Goal: Transaction & Acquisition: Purchase product/service

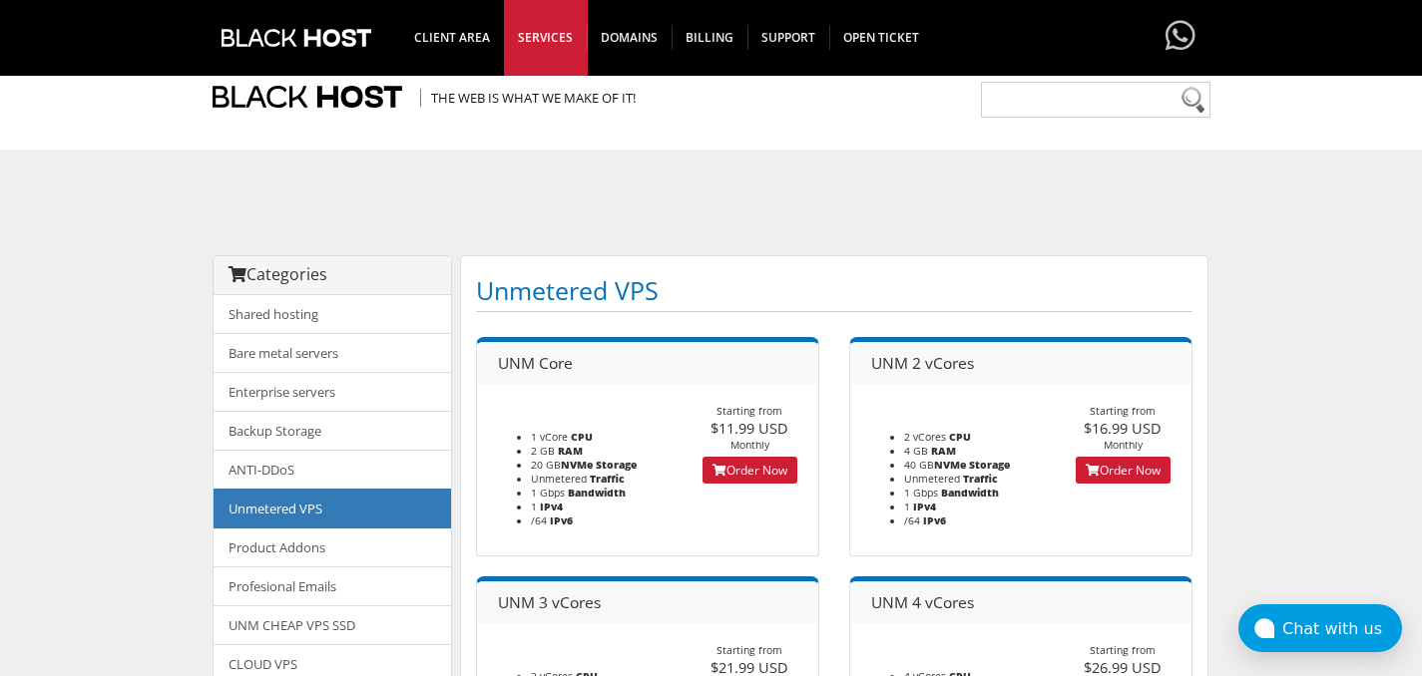
scroll to position [145, 0]
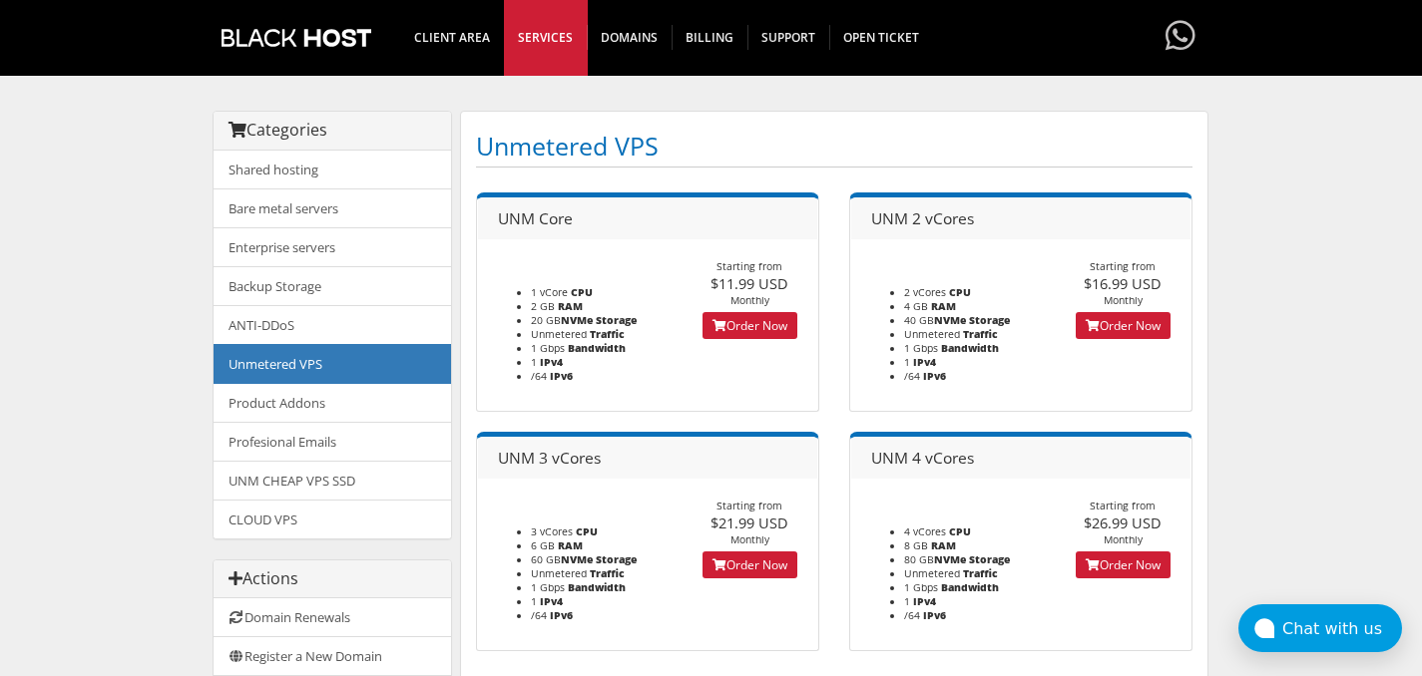
click at [1324, 347] on body "CAD CHF EUR GBP JPY MKD RUB USD Hello, [PERSON_NAME] Credit Card Details Contac…" at bounding box center [711, 492] width 1422 height 1254
click at [294, 367] on link "Unmetered VPS" at bounding box center [331, 364] width 237 height 40
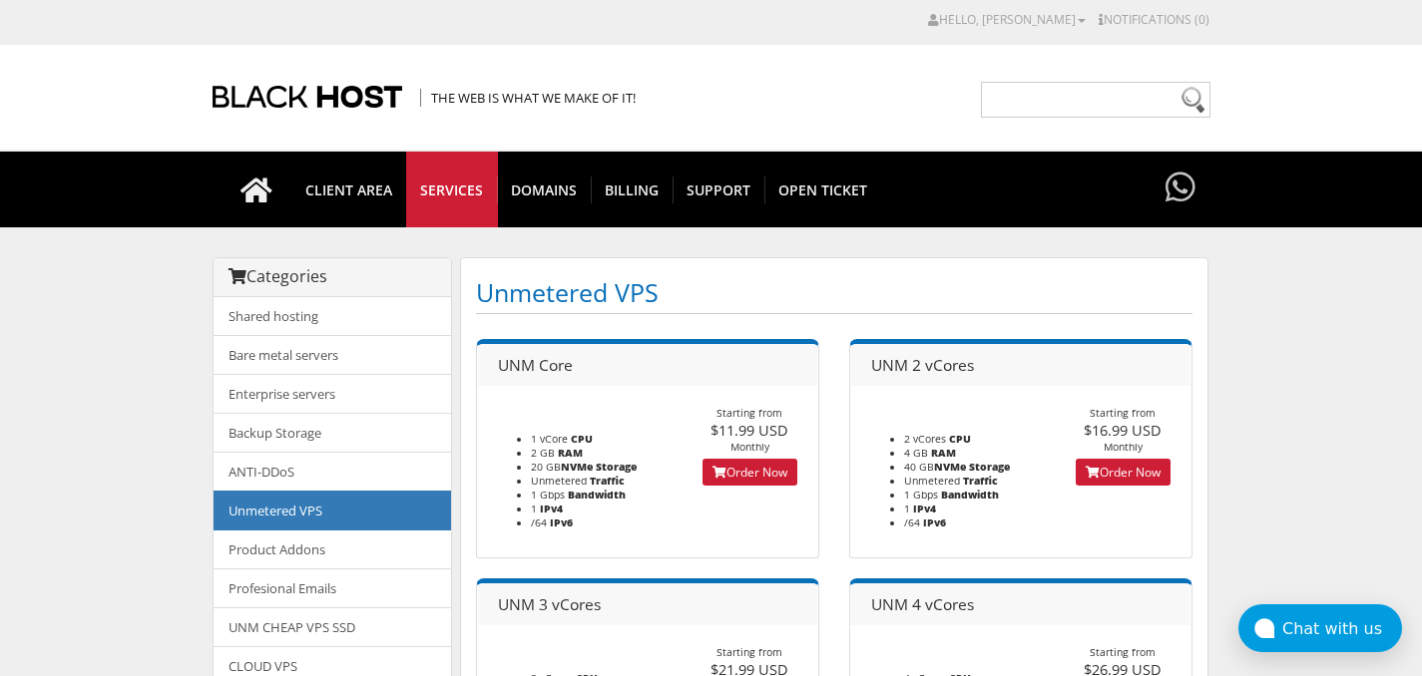
click at [1294, 391] on body "CAD CHF EUR GBP JPY MKD RUB USD Hello, [PERSON_NAME] Credit Card Details Contac…" at bounding box center [711, 638] width 1422 height 1256
click at [747, 471] on link "Order Now" at bounding box center [749, 472] width 95 height 27
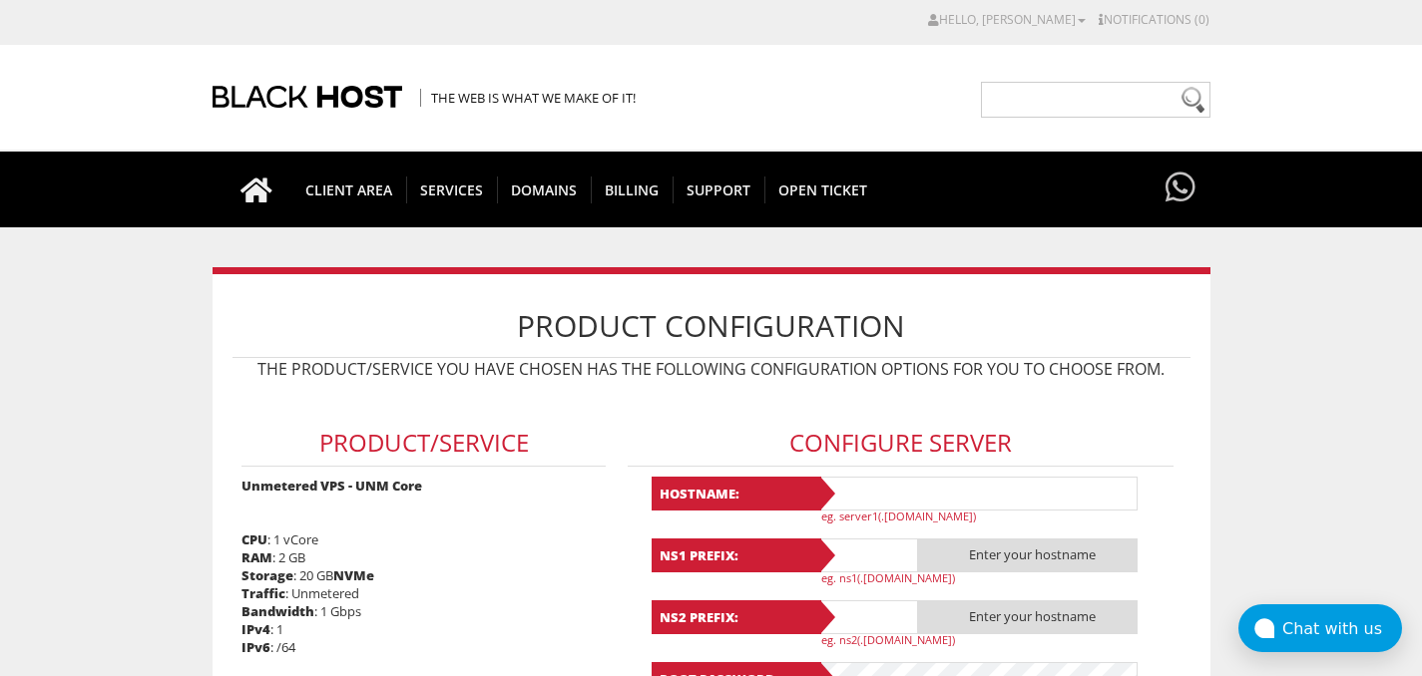
click at [1205, 477] on div "Product Configuration The product/service you have chosen has the following con…" at bounding box center [711, 562] width 998 height 591
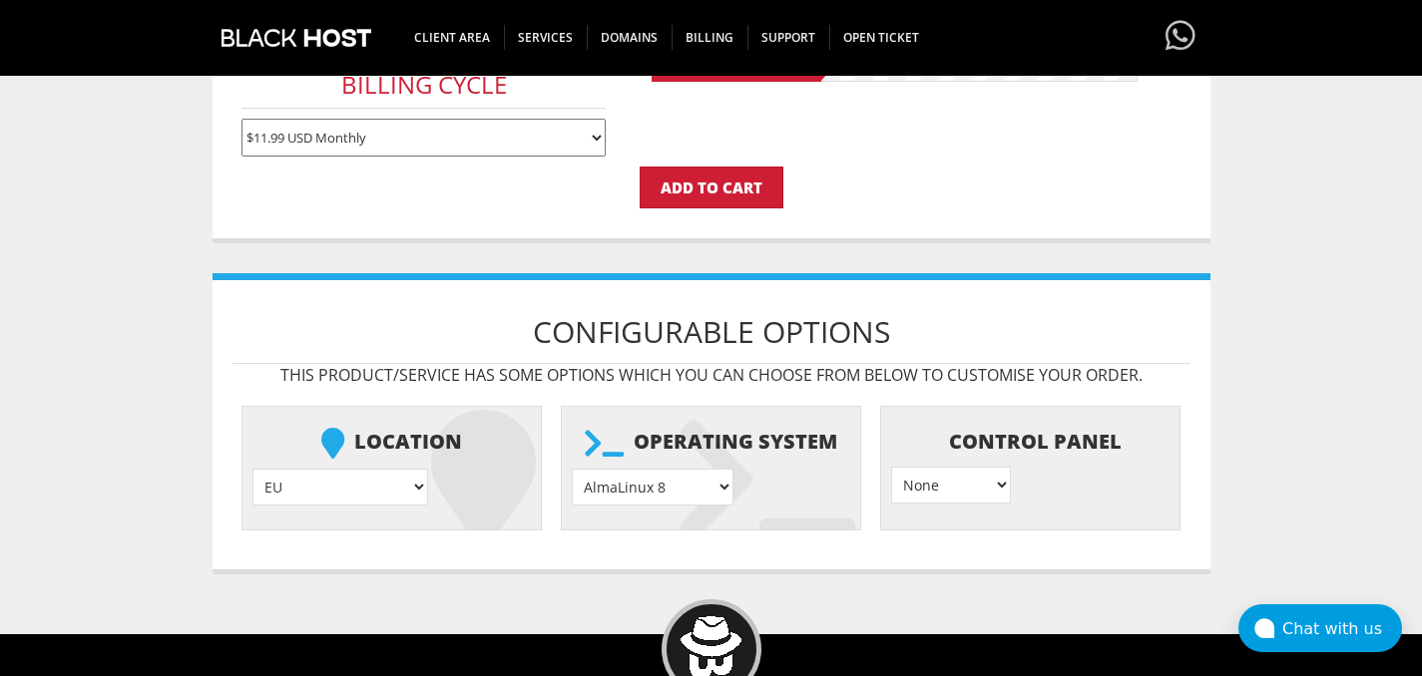
scroll to position [625, 0]
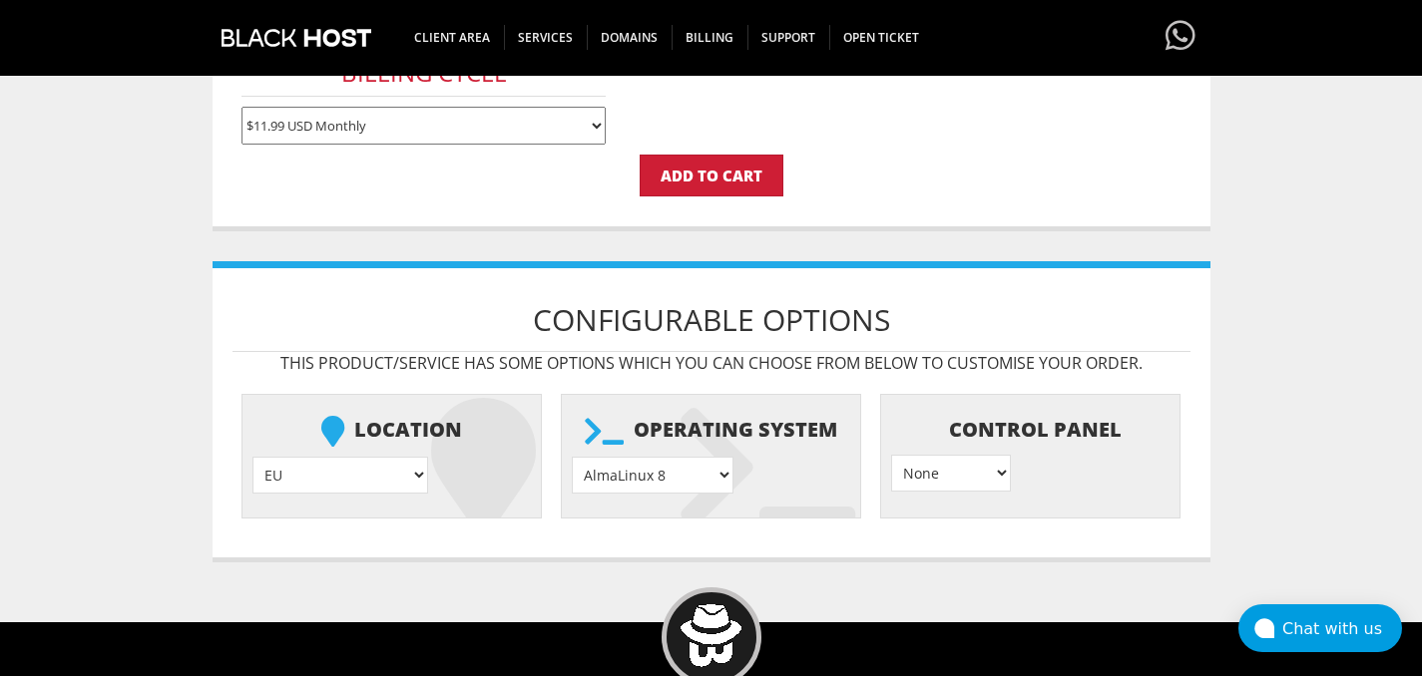
click at [683, 483] on select "AlmaLinux 8 } AlmaLinux 9 } AlmaLinux 10 } Rocky Linux 8 } Rocky Linux 9 } Cent…" at bounding box center [653, 475] width 162 height 37
select select "1149"
click at [353, 480] on select "EU } USA } London } Amsterdam } Vienna } Chicago }" at bounding box center [340, 475] width 176 height 37
select select "1179"
click at [990, 460] on select "None } Virtualmin } Cpanel } DirectAdmin }" at bounding box center [951, 473] width 120 height 37
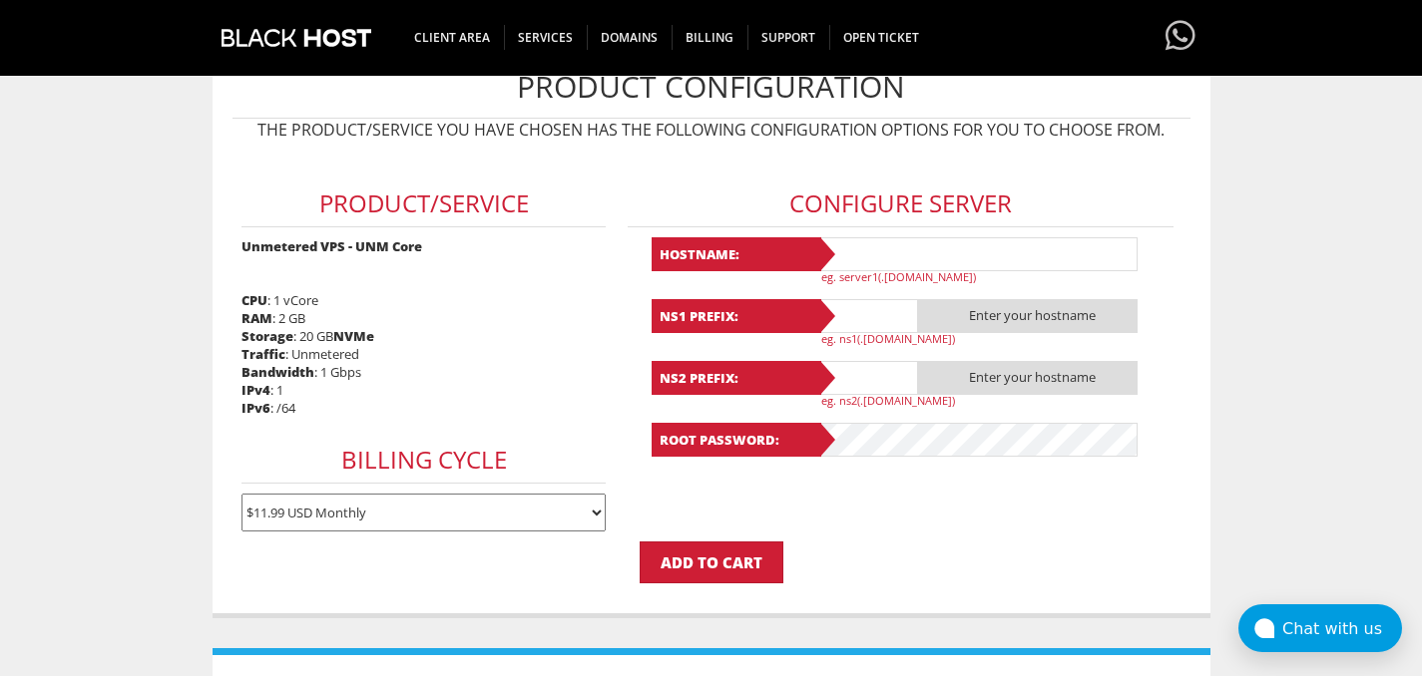
scroll to position [227, 0]
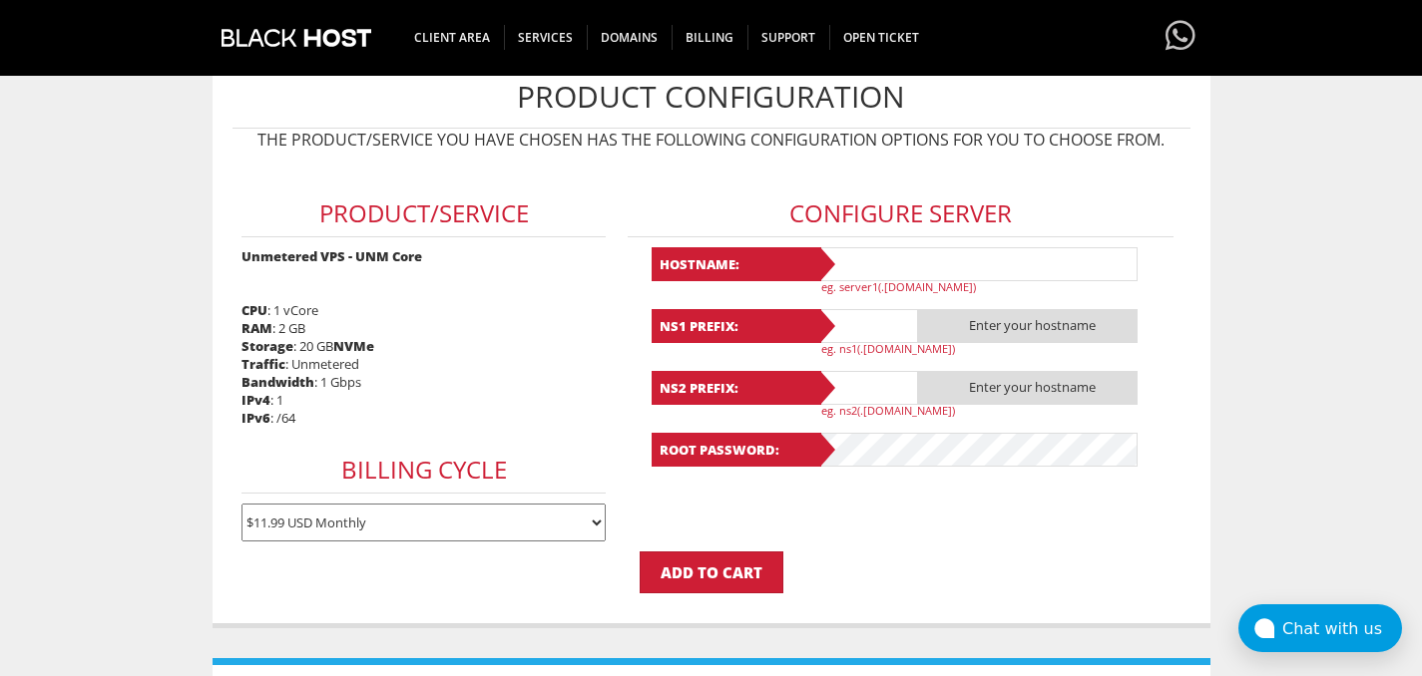
click at [913, 267] on input "text" at bounding box center [977, 264] width 319 height 34
type input "avo-test-austria"
click at [865, 329] on input "text" at bounding box center [868, 326] width 100 height 34
type input "ns1"
type input "ns2"
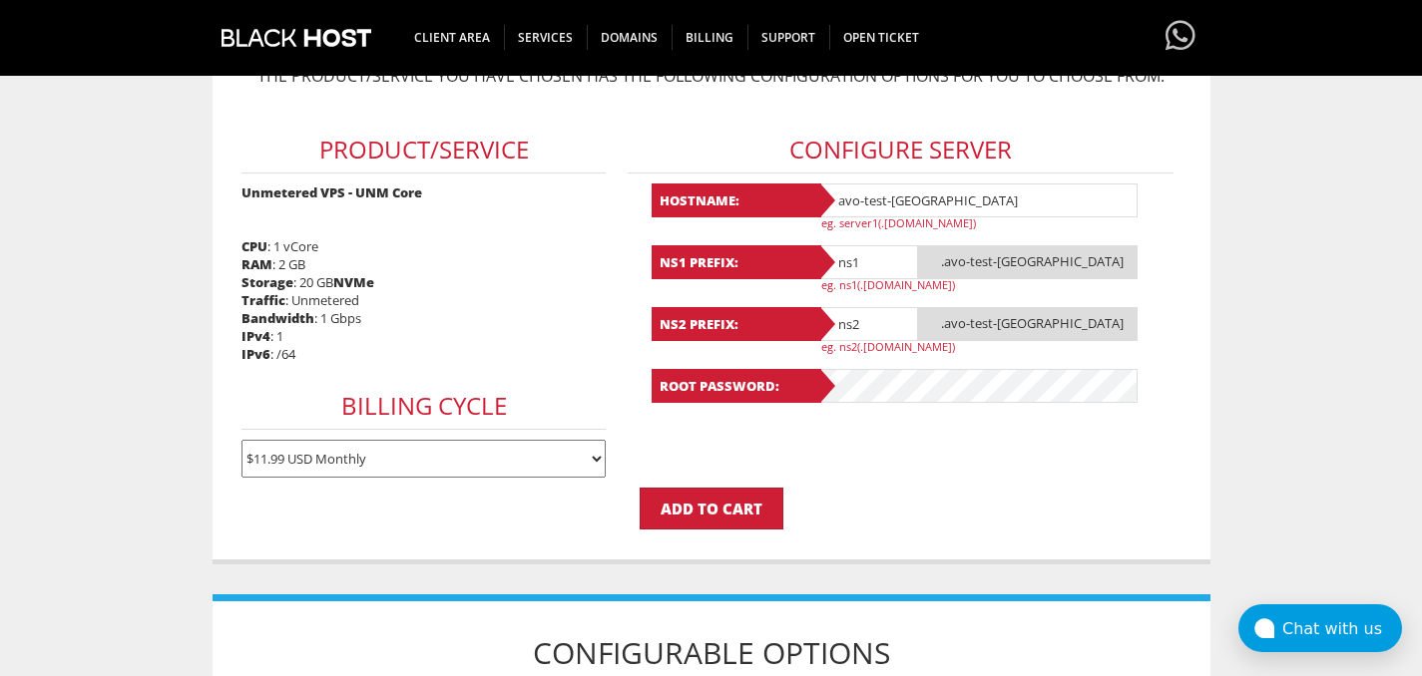
scroll to position [460, 0]
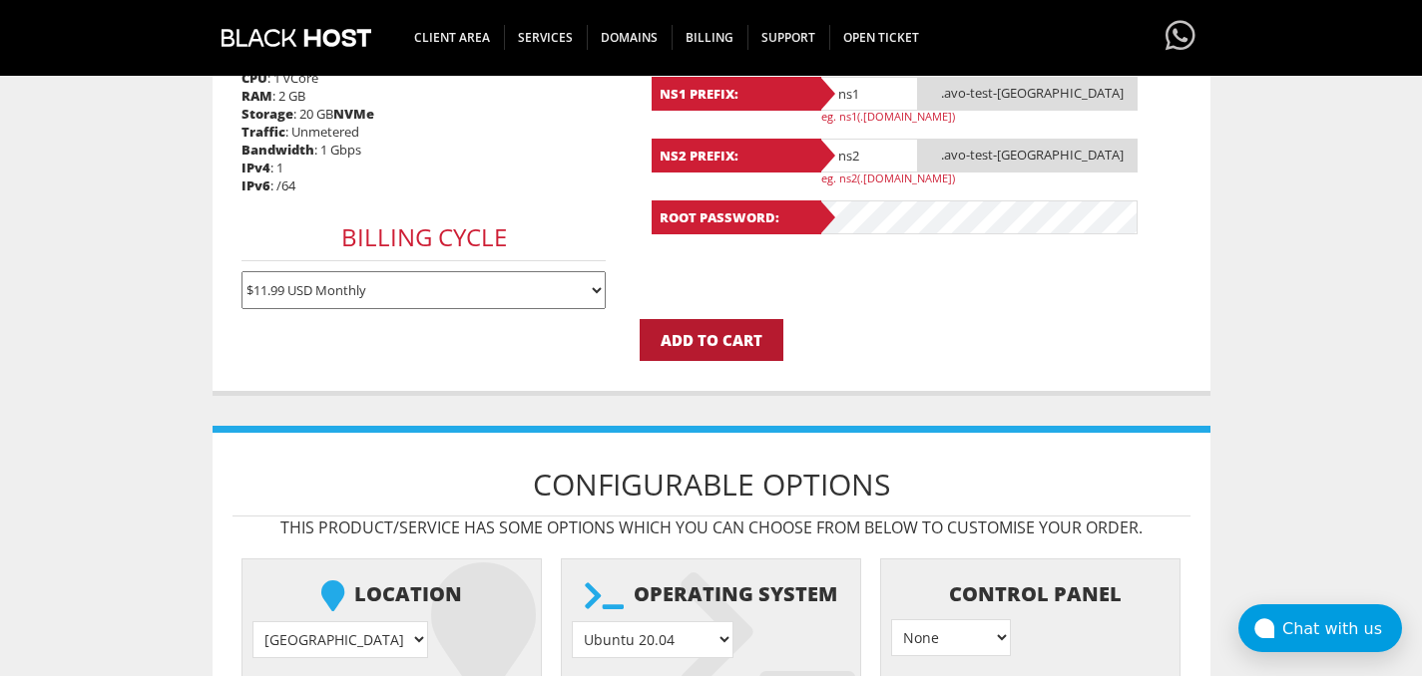
click at [732, 353] on input "Add to Cart" at bounding box center [711, 340] width 144 height 42
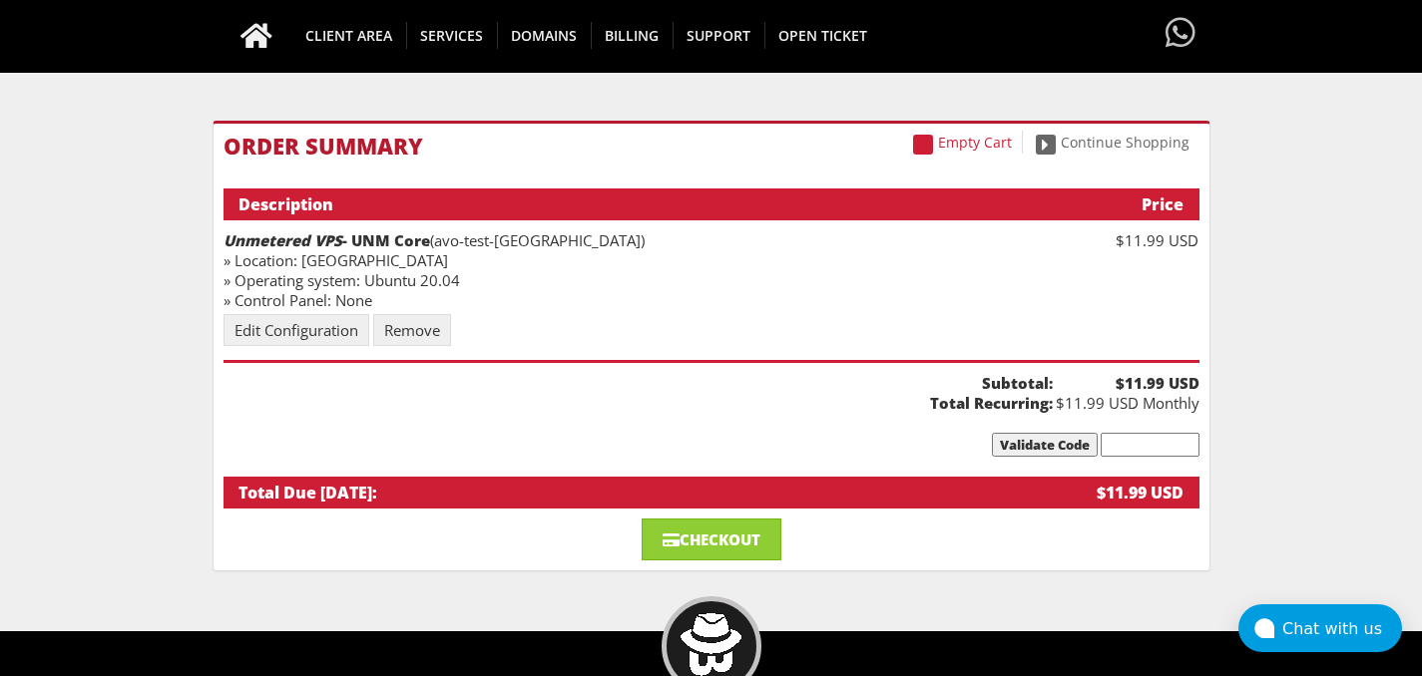
scroll to position [180, 0]
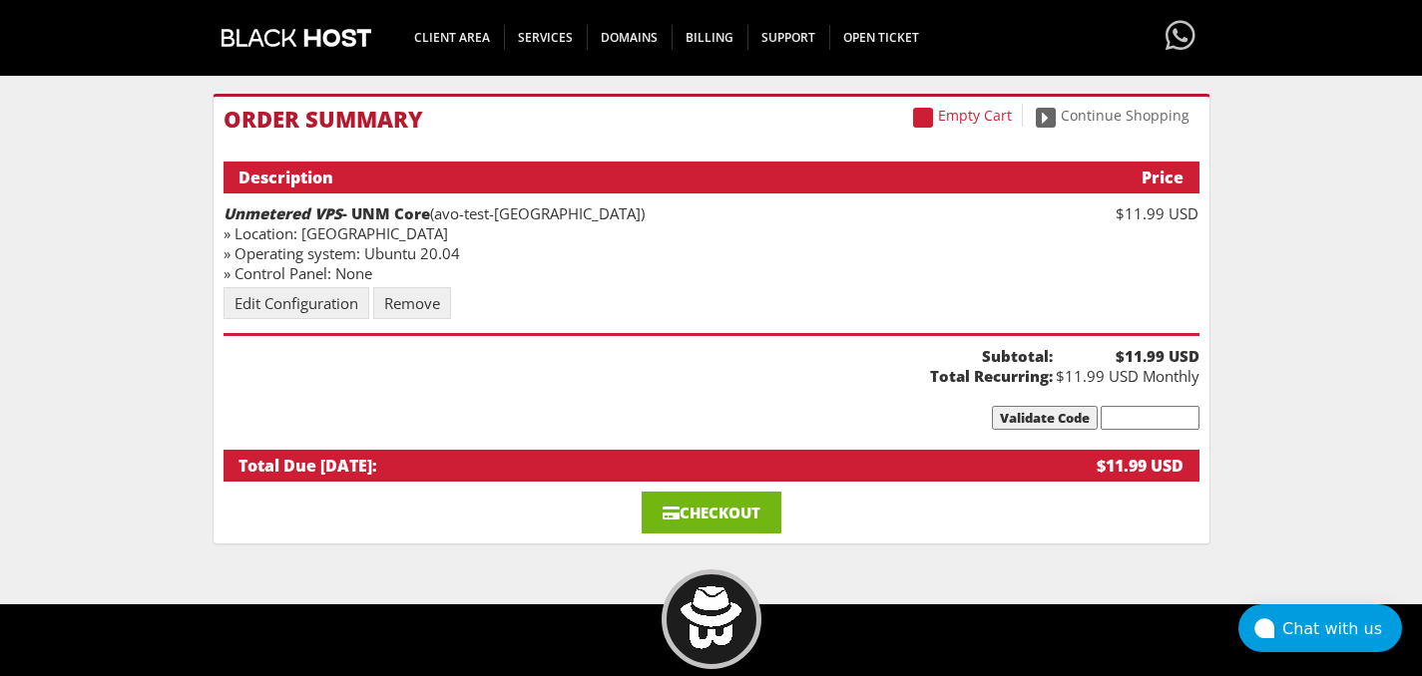
click at [752, 524] on link "Checkout" at bounding box center [711, 513] width 140 height 42
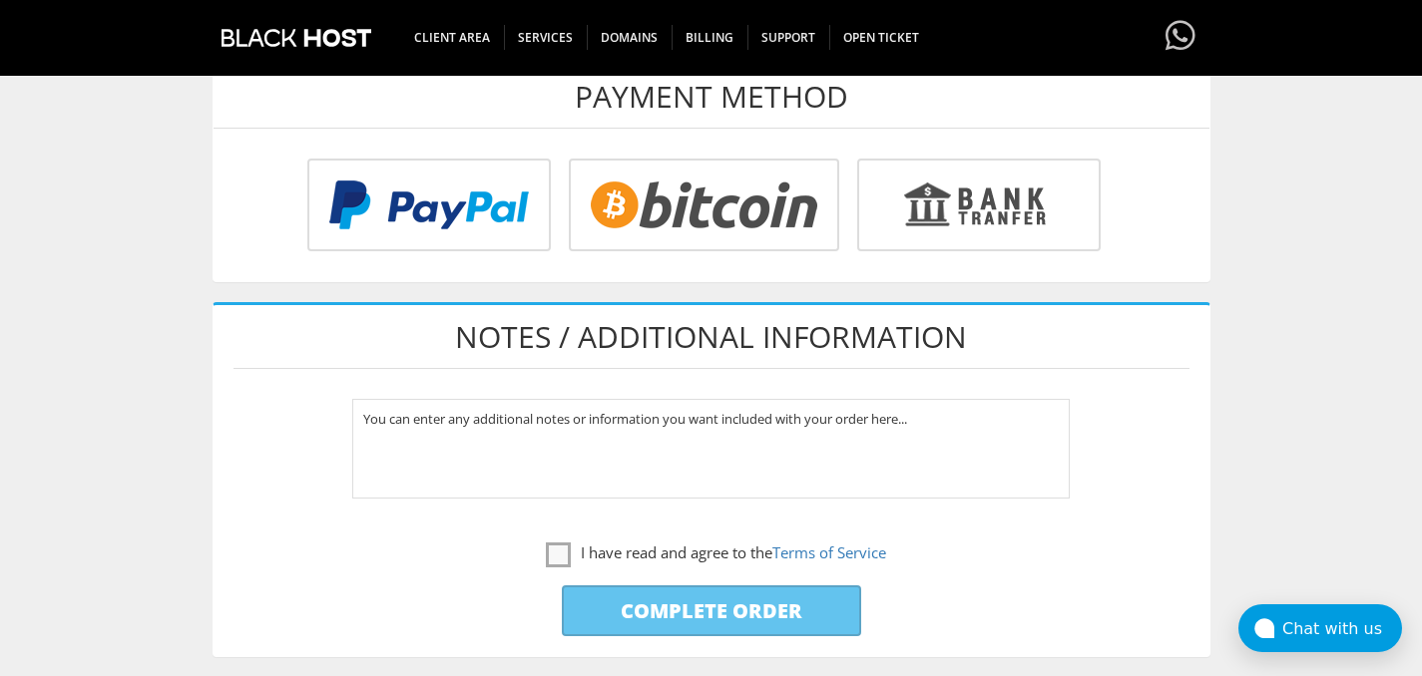
scroll to position [809, 0]
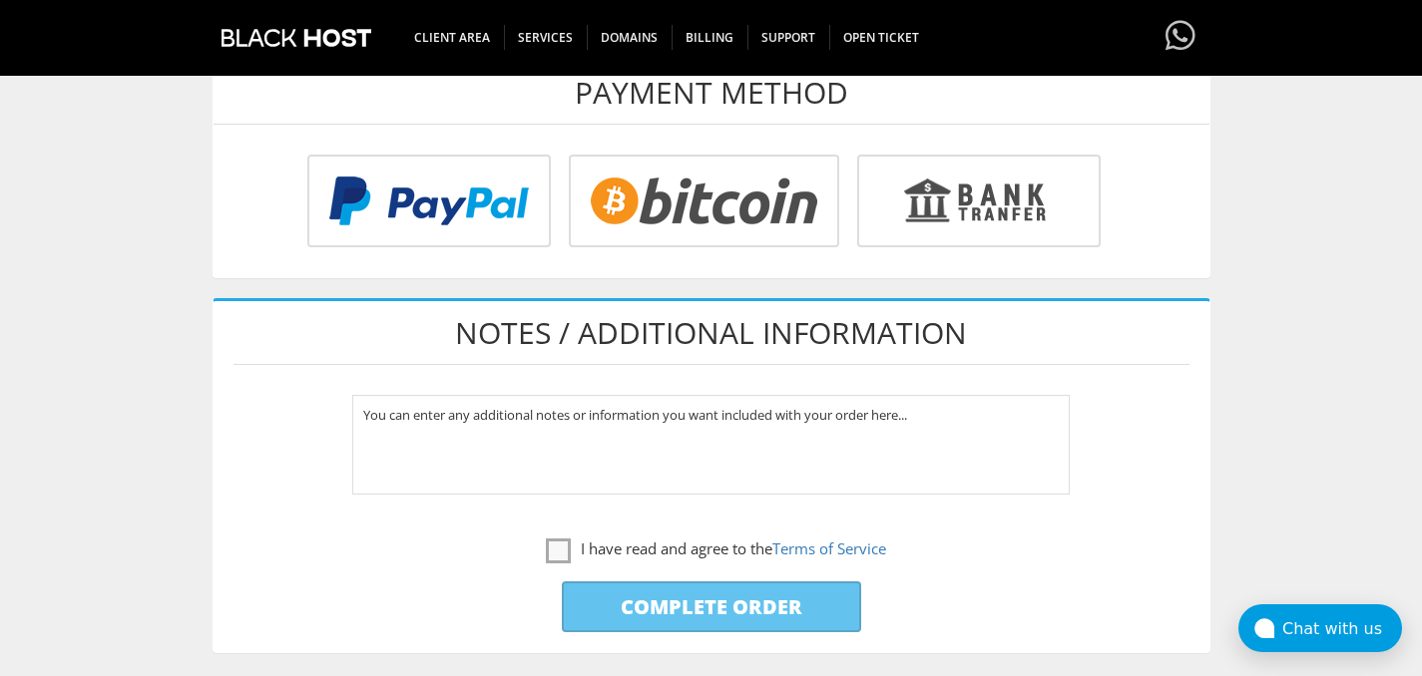
click at [1009, 207] on input "radio" at bounding box center [975, 205] width 243 height 93
radio input "true"
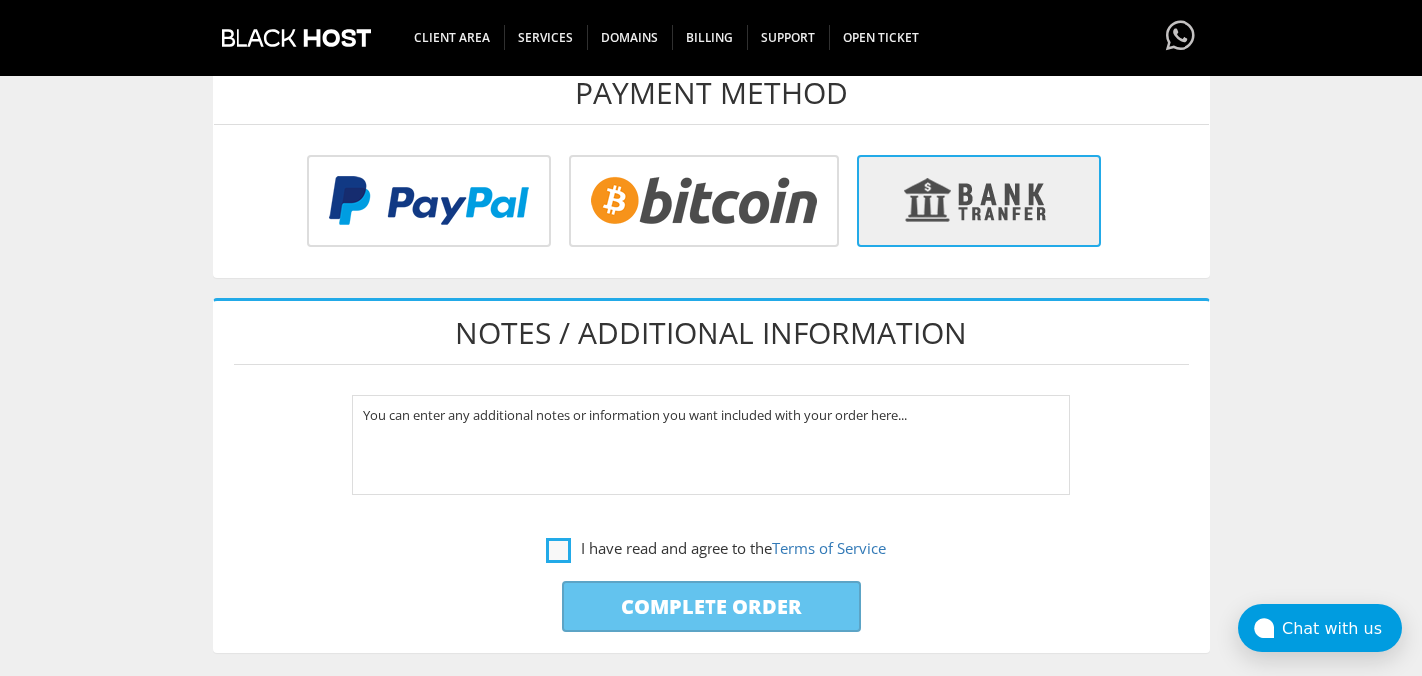
click at [555, 555] on label "I have read and agree to the Terms of Service" at bounding box center [716, 549] width 340 height 25
checkbox input "true"
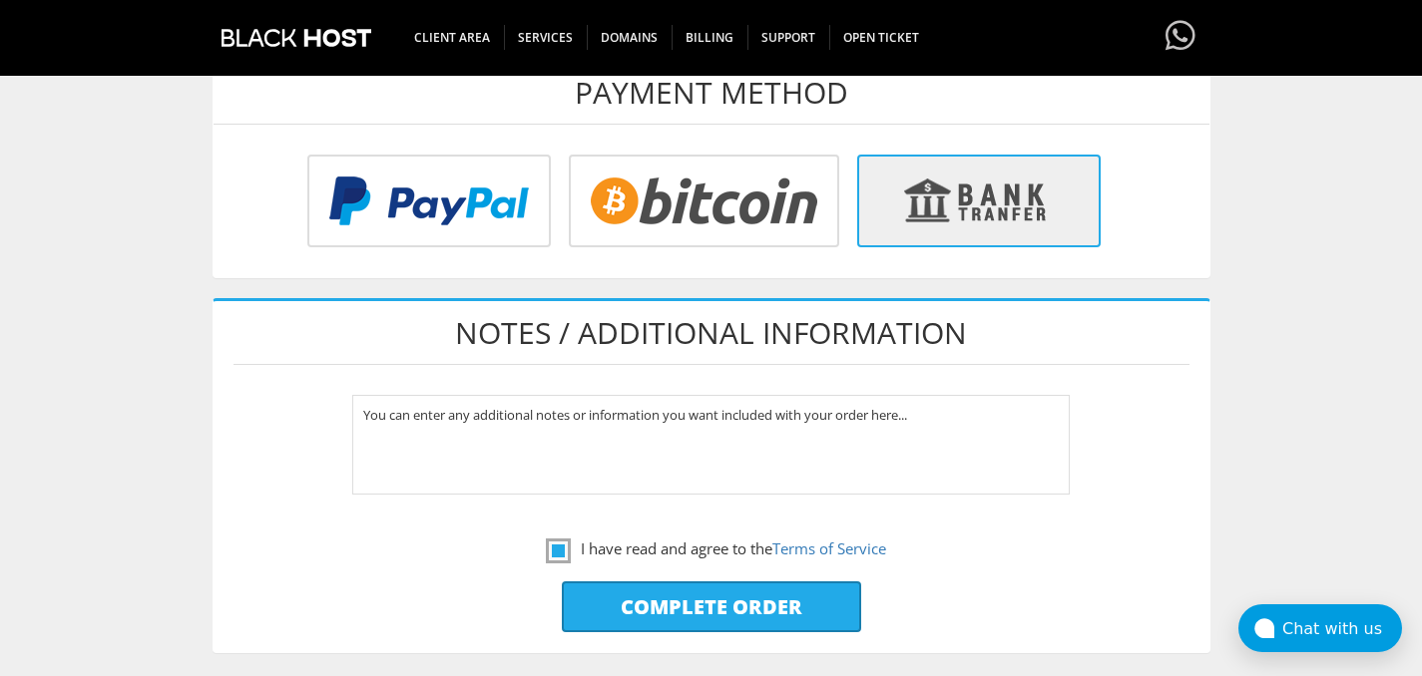
click at [730, 625] on input "Complete Order" at bounding box center [711, 607] width 299 height 51
type input "Please Wait..."
